Goal: Find specific page/section: Find specific page/section

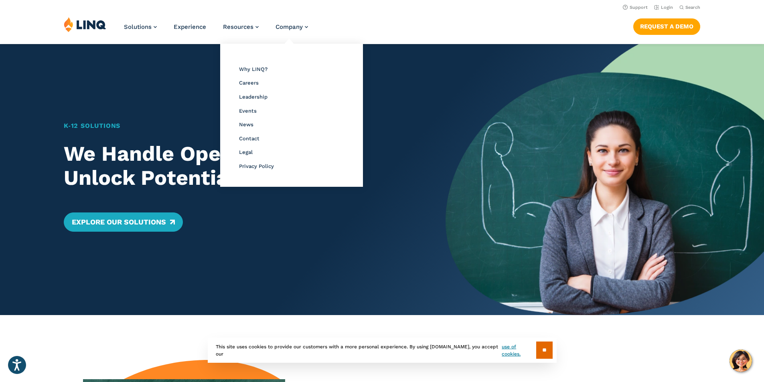
click at [249, 86] on li "Careers" at bounding box center [291, 82] width 105 height 10
click at [249, 85] on span "Careers" at bounding box center [249, 83] width 20 height 6
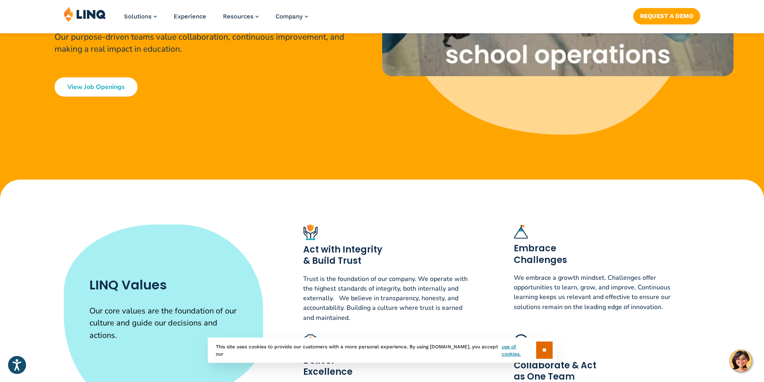
click at [112, 86] on link "View Job Openings" at bounding box center [96, 86] width 83 height 19
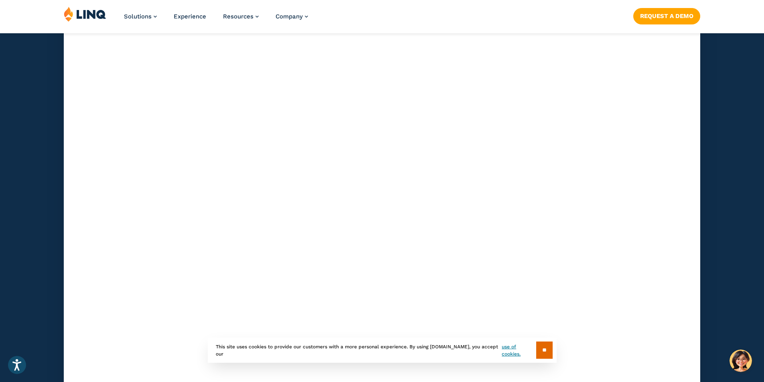
scroll to position [2330, 0]
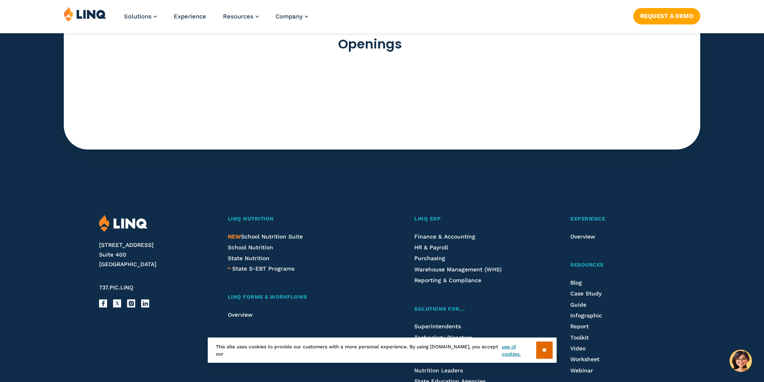
scroll to position [2330, 0]
